Goal: Transaction & Acquisition: Purchase product/service

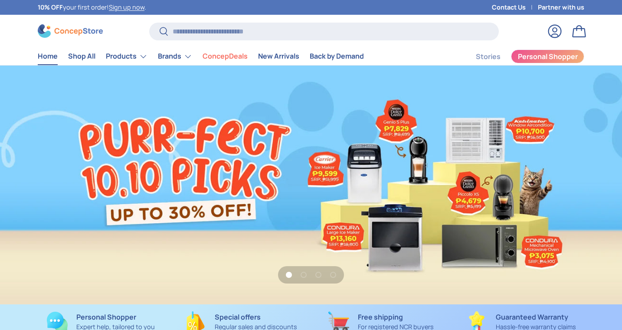
scroll to position [2238, 3574]
click at [249, 31] on input "Search" at bounding box center [324, 32] width 350 height 18
type input "**********"
click at [158, 32] on button "Search" at bounding box center [159, 32] width 20 height 20
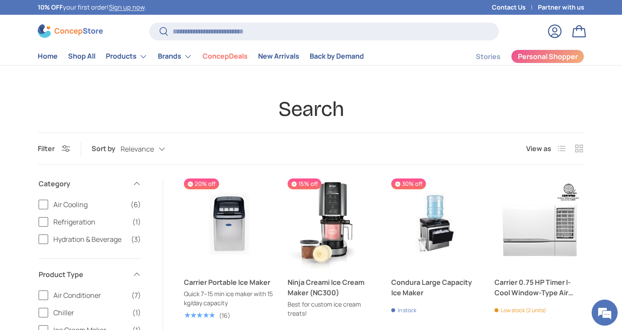
scroll to position [49, 0]
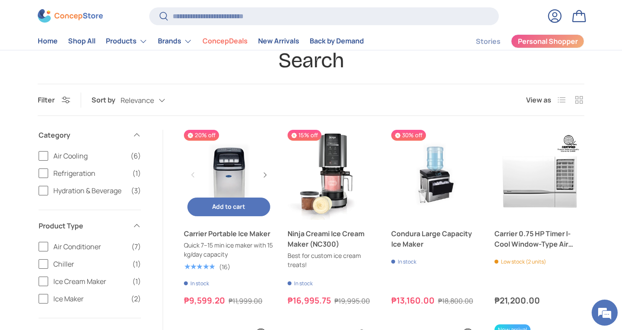
click at [218, 180] on link "Carrier Portable Ice Maker" at bounding box center [229, 175] width 90 height 90
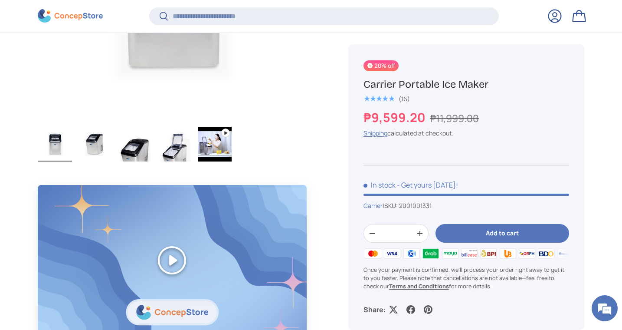
scroll to position [477, 0]
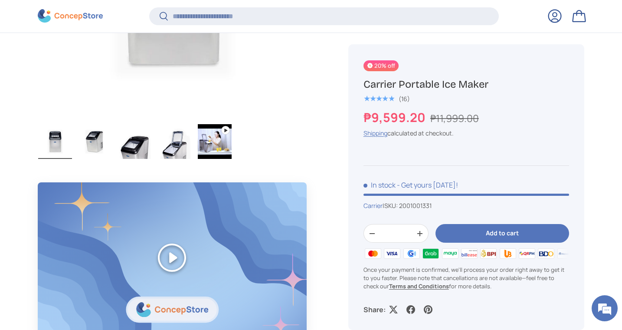
click at [95, 137] on img "Gallery Viewer" at bounding box center [95, 141] width 34 height 35
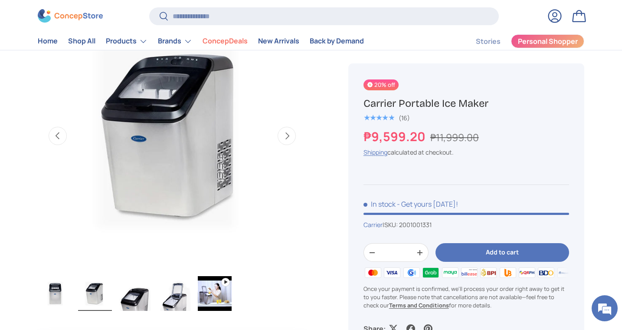
scroll to position [260, 0]
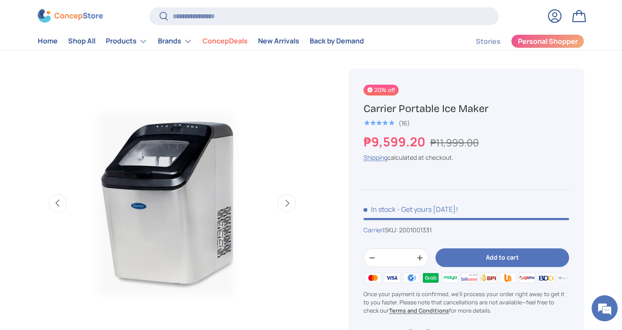
click at [181, 150] on img "Gallery Viewer" at bounding box center [172, 203] width 269 height 269
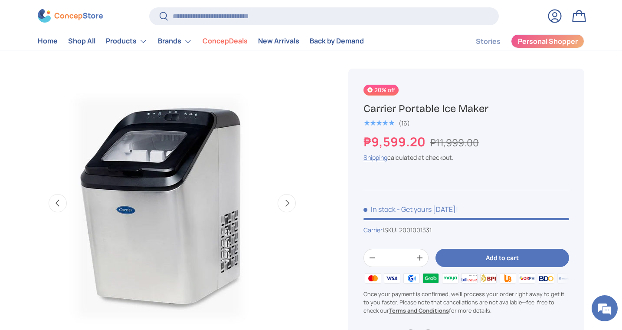
click at [200, 186] on img "Gallery Viewer" at bounding box center [172, 203] width 269 height 269
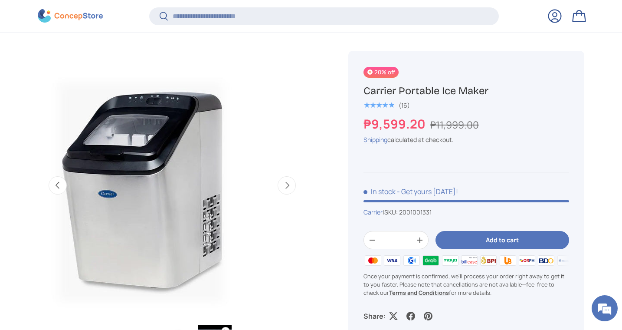
scroll to position [275, 0]
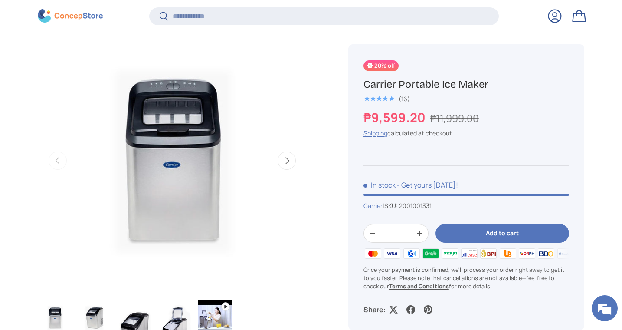
scroll to position [322, 0]
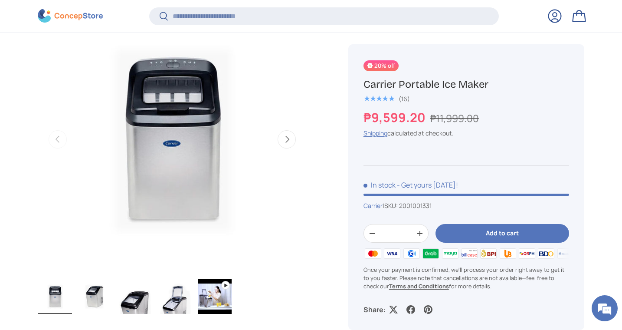
click at [292, 137] on button "Next" at bounding box center [287, 139] width 18 height 18
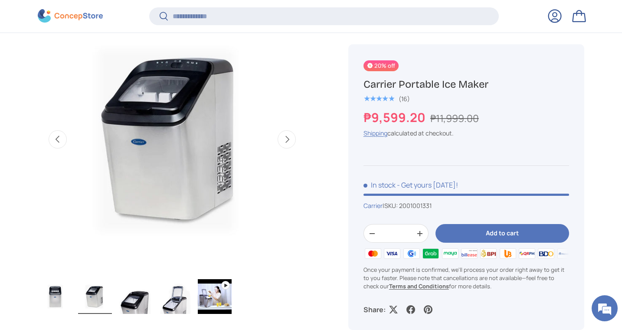
click at [292, 137] on button "Next" at bounding box center [287, 139] width 18 height 18
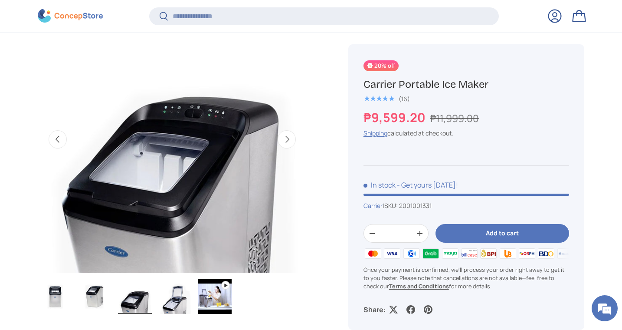
click at [292, 137] on button "Next" at bounding box center [287, 139] width 18 height 18
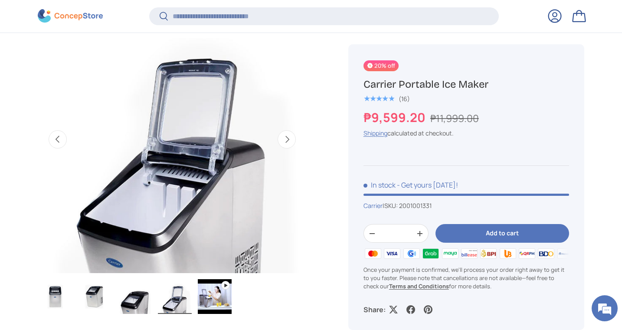
click at [58, 139] on button "Previous" at bounding box center [58, 139] width 18 height 18
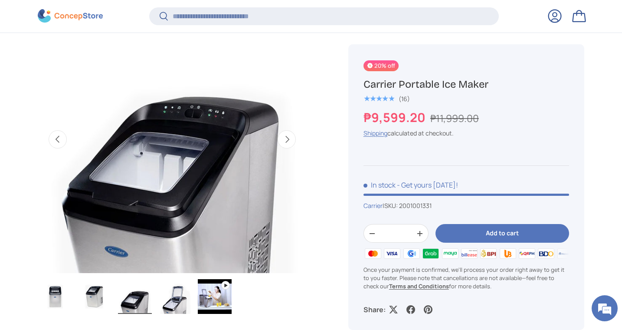
click at [58, 139] on button "Previous" at bounding box center [58, 139] width 18 height 18
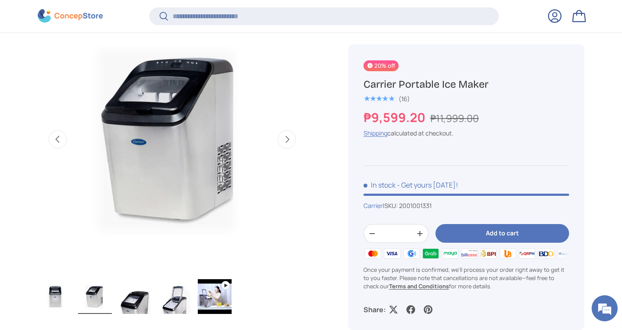
click at [58, 139] on button "Previous" at bounding box center [58, 139] width 18 height 18
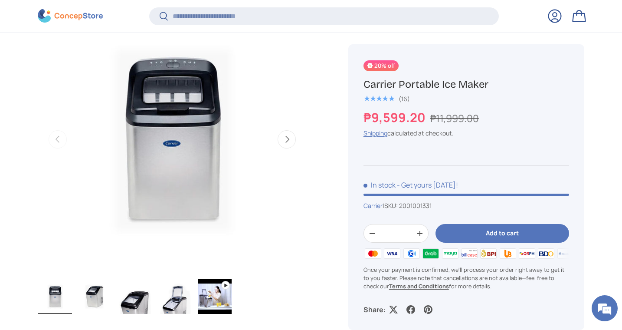
scroll to position [0, 0]
click at [180, 161] on img "Gallery Viewer" at bounding box center [172, 139] width 269 height 269
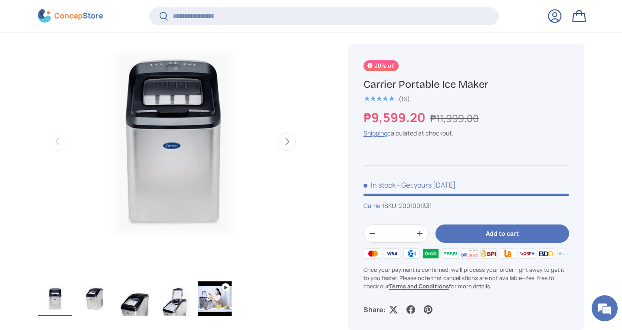
scroll to position [319, 0]
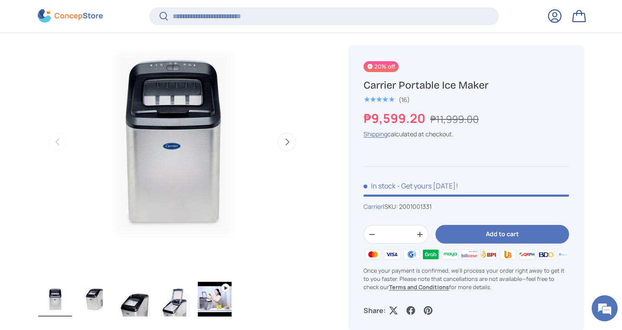
click at [289, 141] on button "Next" at bounding box center [287, 142] width 18 height 18
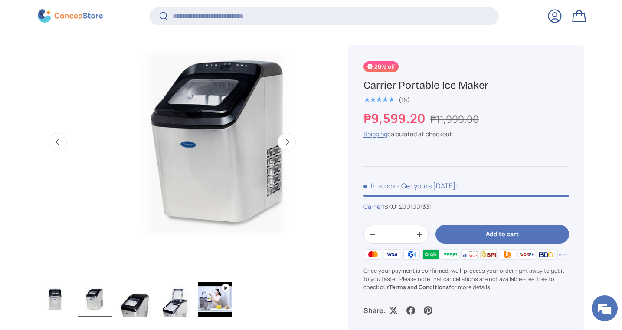
scroll to position [0, 273]
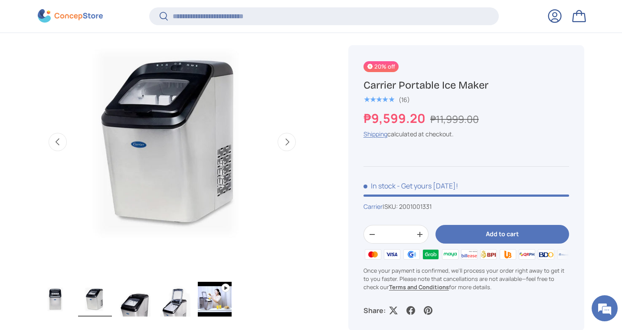
click at [289, 141] on button "Next" at bounding box center [287, 142] width 18 height 18
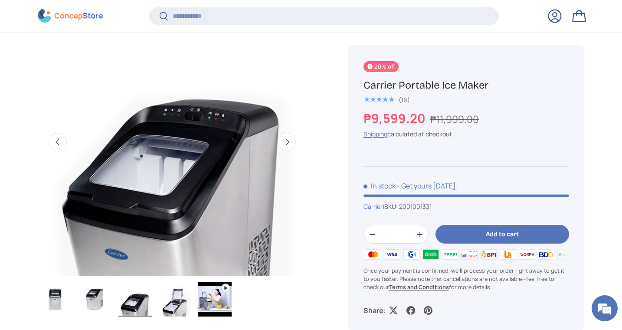
click at [289, 141] on button "Next" at bounding box center [287, 142] width 18 height 18
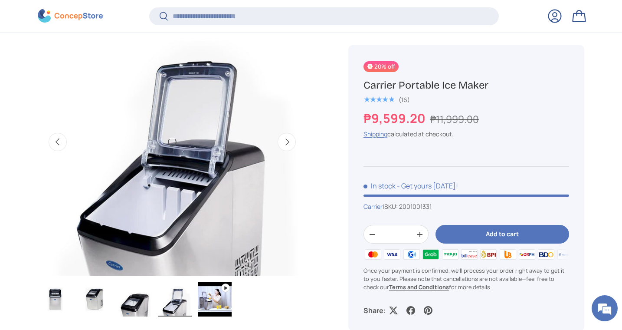
click at [60, 140] on button "Previous" at bounding box center [58, 142] width 18 height 18
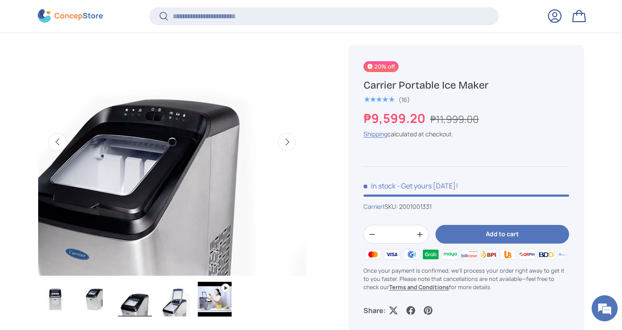
click at [60, 140] on button "Previous" at bounding box center [58, 142] width 18 height 18
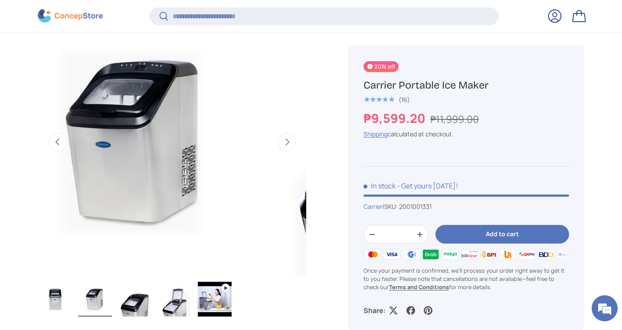
scroll to position [0, 273]
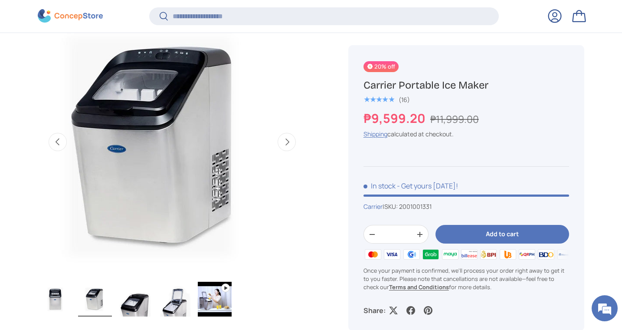
click at [243, 124] on img "Gallery Viewer" at bounding box center [172, 141] width 269 height 269
